Goal: Contribute content: Add original content to the website for others to see

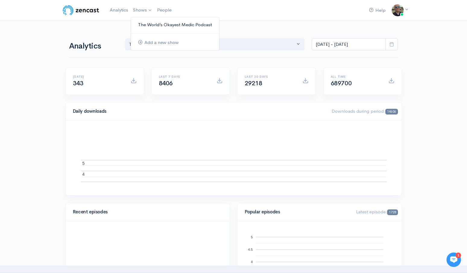
click at [145, 24] on link "The World’s Okayest Medic Podcast" at bounding box center [175, 25] width 88 height 11
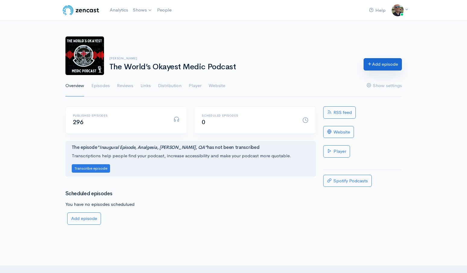
click at [370, 67] on link "Add episode" at bounding box center [382, 64] width 38 height 12
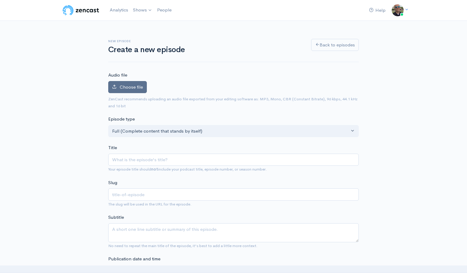
click at [133, 83] on label "Choose file" at bounding box center [127, 87] width 39 height 12
click at [0, 0] on input "Choose file" at bounding box center [0, 0] width 0 height 0
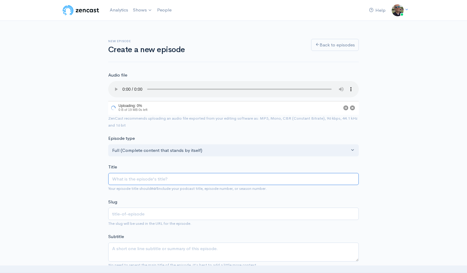
click at [127, 175] on input "Title" at bounding box center [233, 179] width 250 height 12
type input "T"
type input "t"
type input "The"
type input "the"
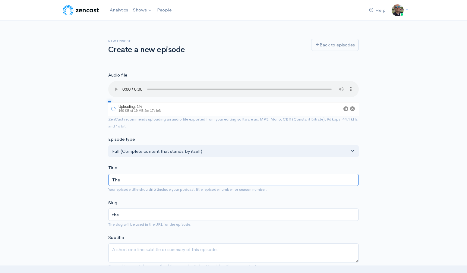
type input "The E"
type input "the-e"
type input "The EM"
type input "the-em"
type input "The EMT"
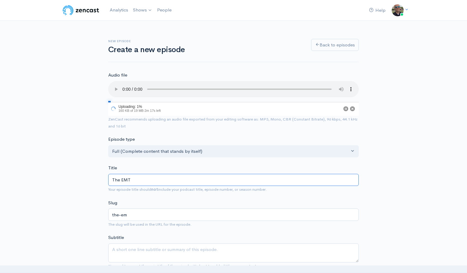
type input "the-emt"
type input "The EMT's"
type input "the-emts"
type input "The EMT's P"
type input "the-emts-p"
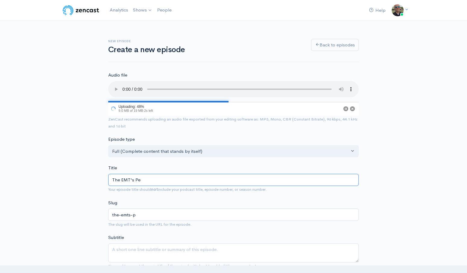
type input "The EMT's Per"
type input "the-emts-per"
type input "The EMT's Pers"
type input "the-emts-pers"
type input "The EMT's Perspe"
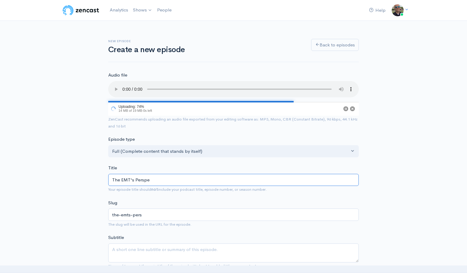
type input "the-emts-perspe"
type input "The EMT's Perspec"
type input "the-emts-perspec"
type input "The EMT's Perspect"
type input "the-emts-perspect"
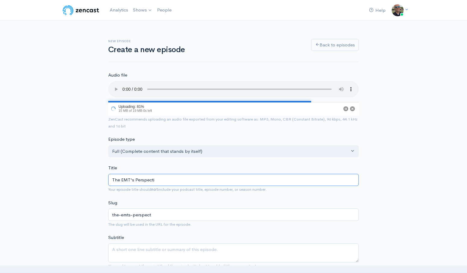
type input "The EMT's Perspectiv"
type input "the-emts-perspectiv"
type input "The EMT's Perspective"
type input "the-emts-perspective"
type input "The EMT's Perspective"
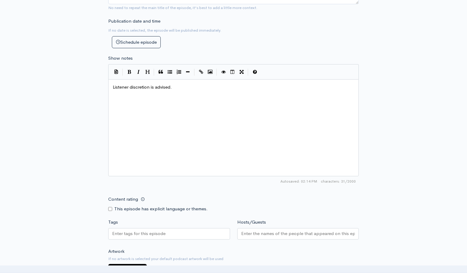
scroll to position [283, 0]
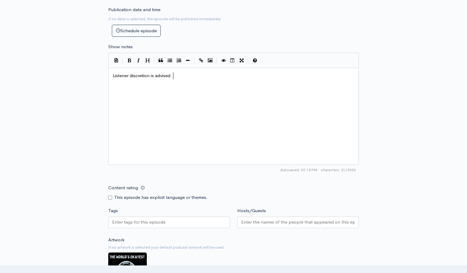
type textarea "Listener discretion is advised."
click at [111, 196] on input "Content rating" at bounding box center [110, 198] width 4 height 4
checkbox input "true"
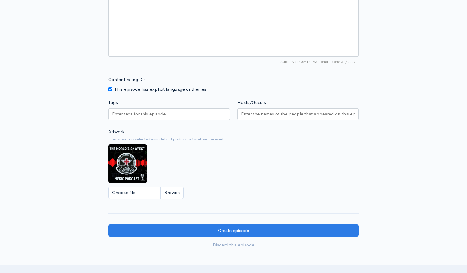
scroll to position [393, 0]
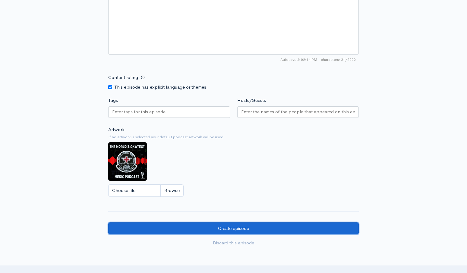
click at [243, 227] on input "Create episode" at bounding box center [233, 228] width 250 height 12
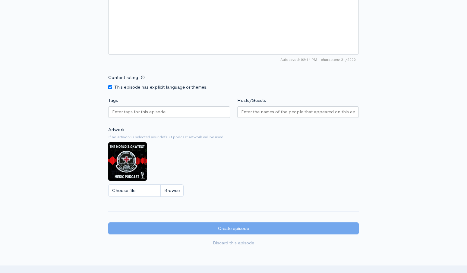
scroll to position [0, 0]
